Goal: Consume media (video, audio): Consume media (video, audio)

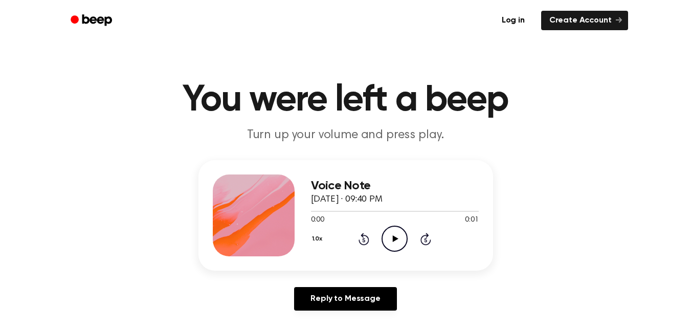
click at [394, 236] on icon at bounding box center [396, 238] width 6 height 7
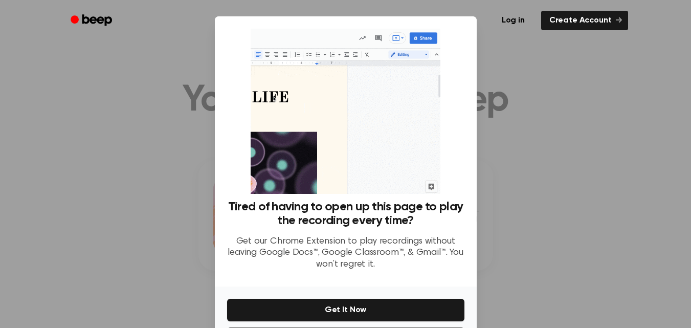
scroll to position [44, 0]
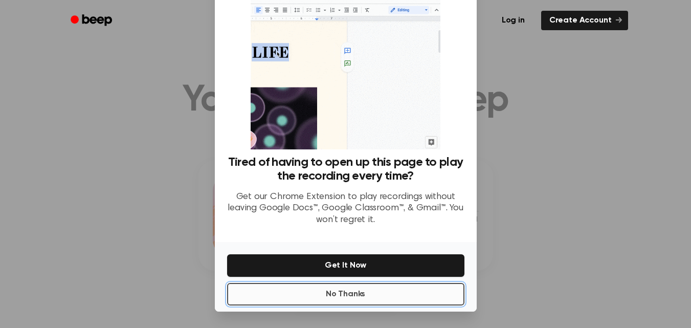
click at [383, 285] on button "No Thanks" at bounding box center [345, 294] width 237 height 22
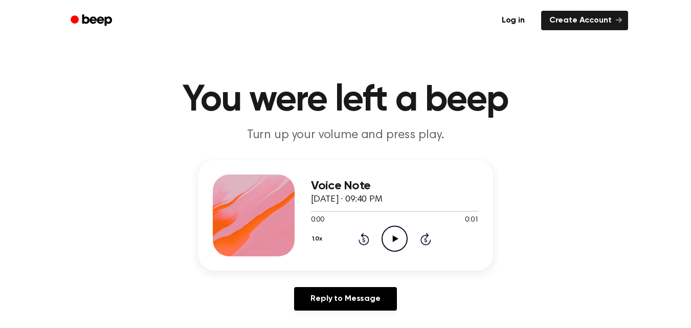
click at [390, 232] on icon "Play Audio" at bounding box center [394, 238] width 26 height 26
click at [399, 235] on icon "Play Audio" at bounding box center [394, 238] width 26 height 26
click at [385, 232] on icon "Play Audio" at bounding box center [394, 238] width 26 height 26
